Goal: Transaction & Acquisition: Subscribe to service/newsletter

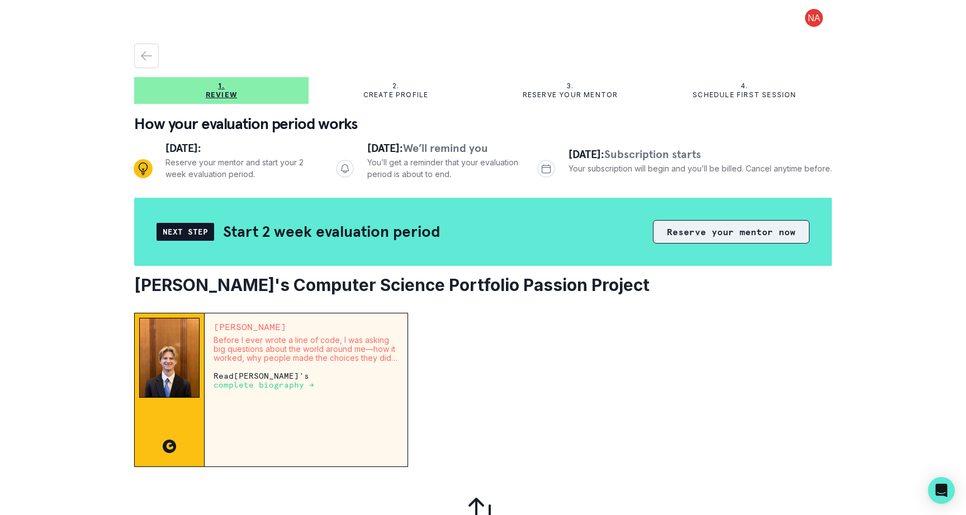
click at [730, 234] on button "Reserve your mentor now" at bounding box center [731, 231] width 156 height 23
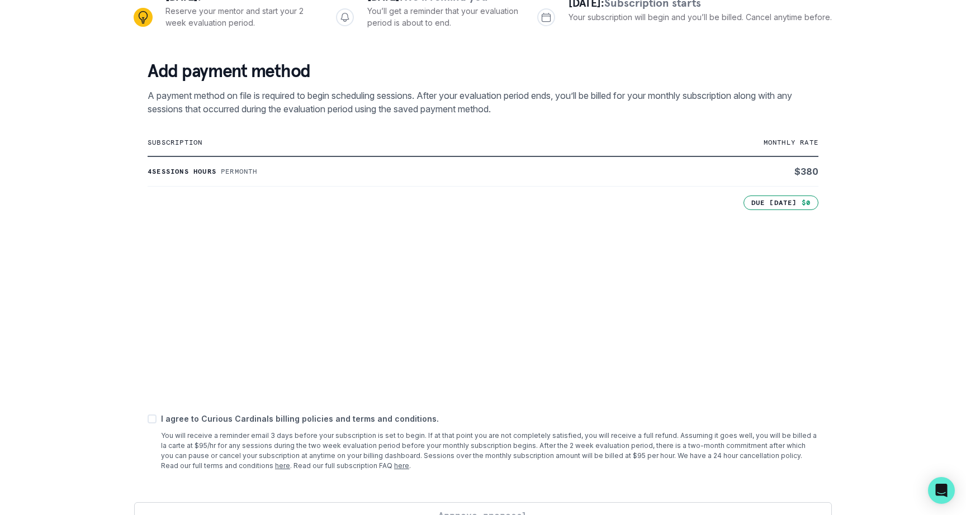
scroll to position [178, 0]
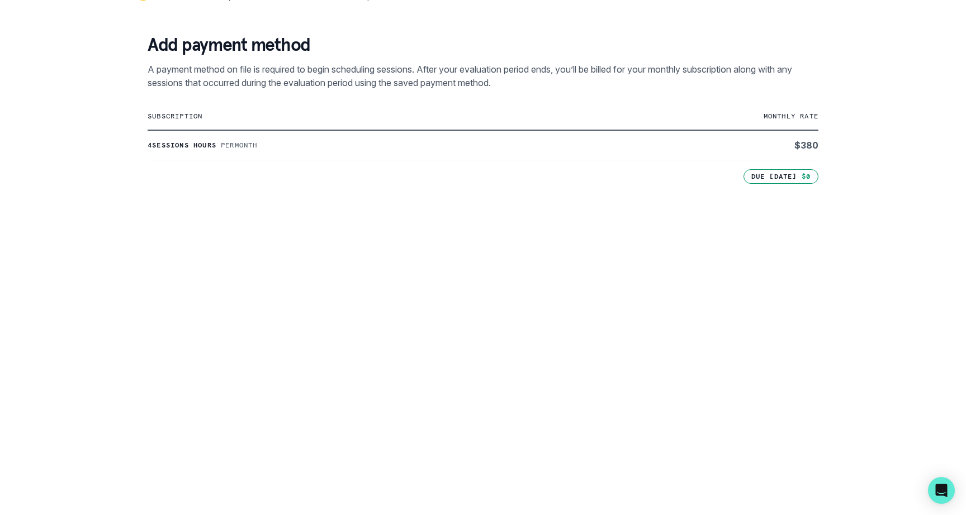
click at [72, 399] on div "1. Review 2. Create profile 3. Reserve your mentor 4. Schedule first session Ho…" at bounding box center [483, 257] width 966 height 515
click at [85, 426] on div "1. Review 2. Create profile 3. Reserve your mentor 4. Schedule first session Ho…" at bounding box center [483, 257] width 966 height 515
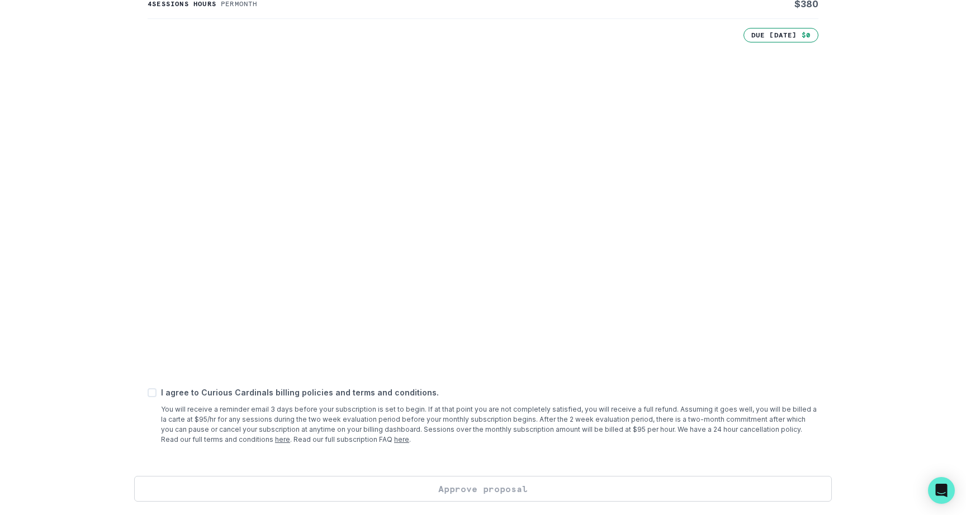
click at [154, 392] on span at bounding box center [152, 392] width 9 height 9
click at [148, 393] on input "checkbox" at bounding box center [147, 393] width 1 height 1
checkbox input "true"
click at [472, 487] on button "Approve proposal" at bounding box center [482, 489] width 697 height 26
